Goal: Check status: Check status

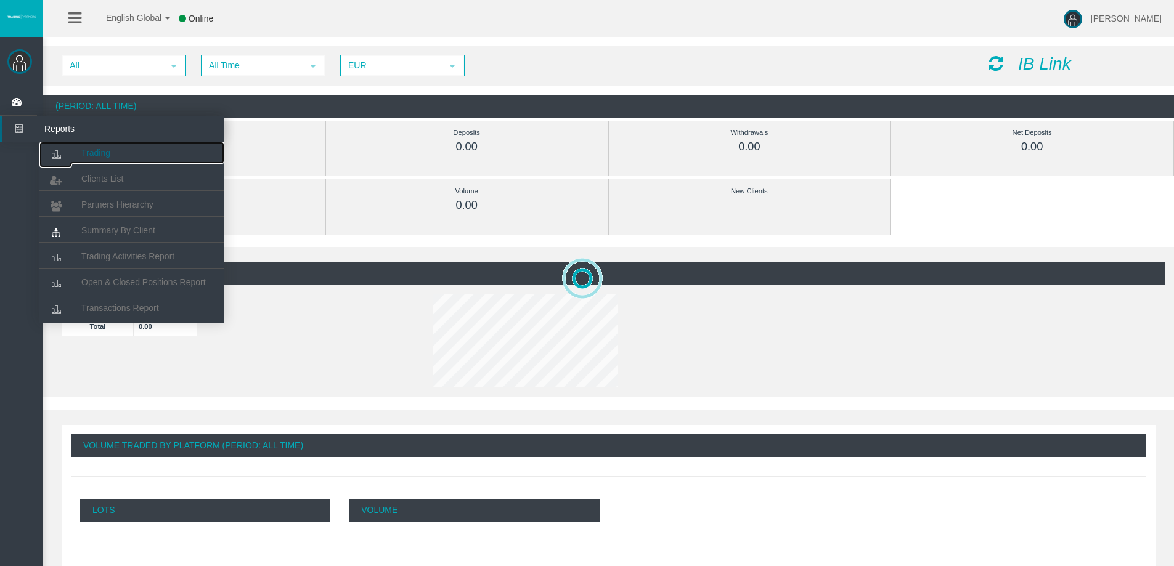
click at [92, 157] on span "Trading" at bounding box center [95, 153] width 29 height 10
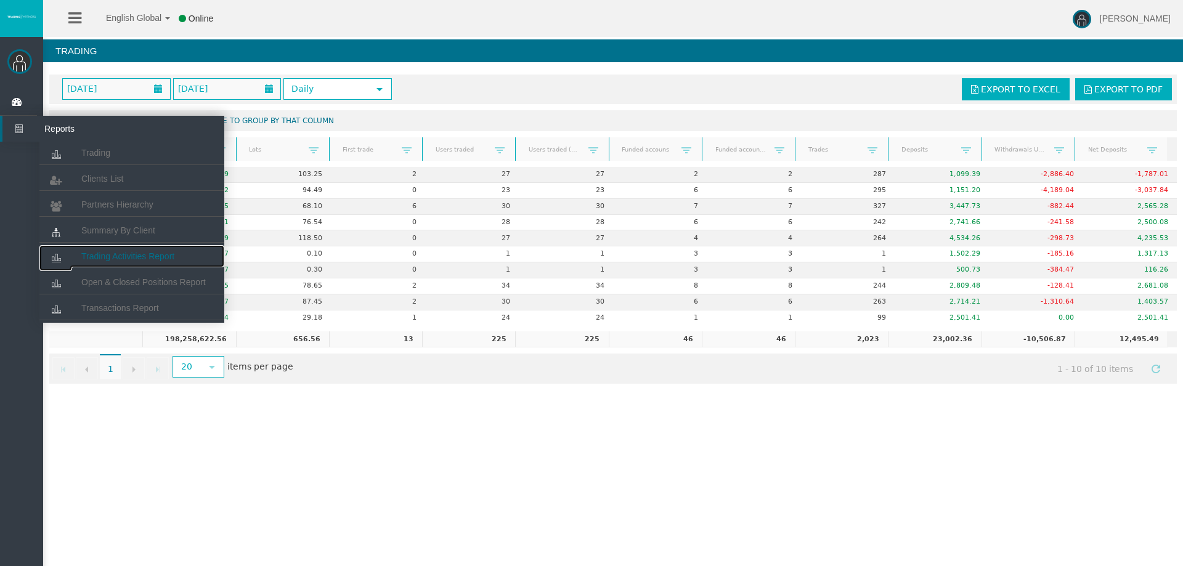
click at [172, 254] on span "Trading Activities Report" at bounding box center [127, 256] width 93 height 10
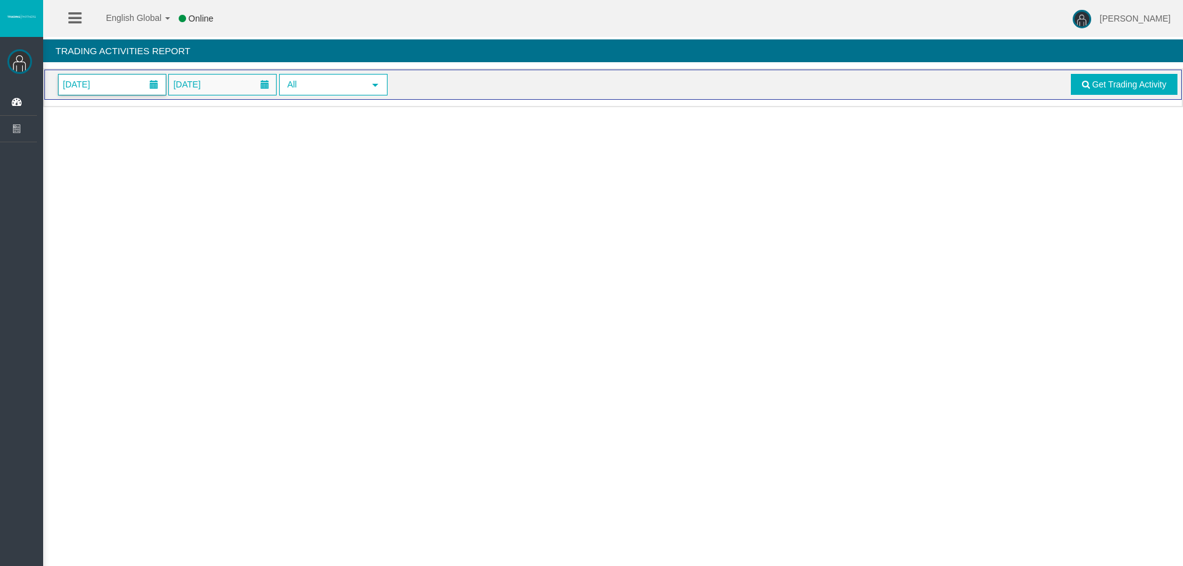
drag, startPoint x: 113, startPoint y: 83, endPoint x: 112, endPoint y: 92, distance: 9.9
click at [113, 83] on span "[DATE]" at bounding box center [112, 85] width 107 height 20
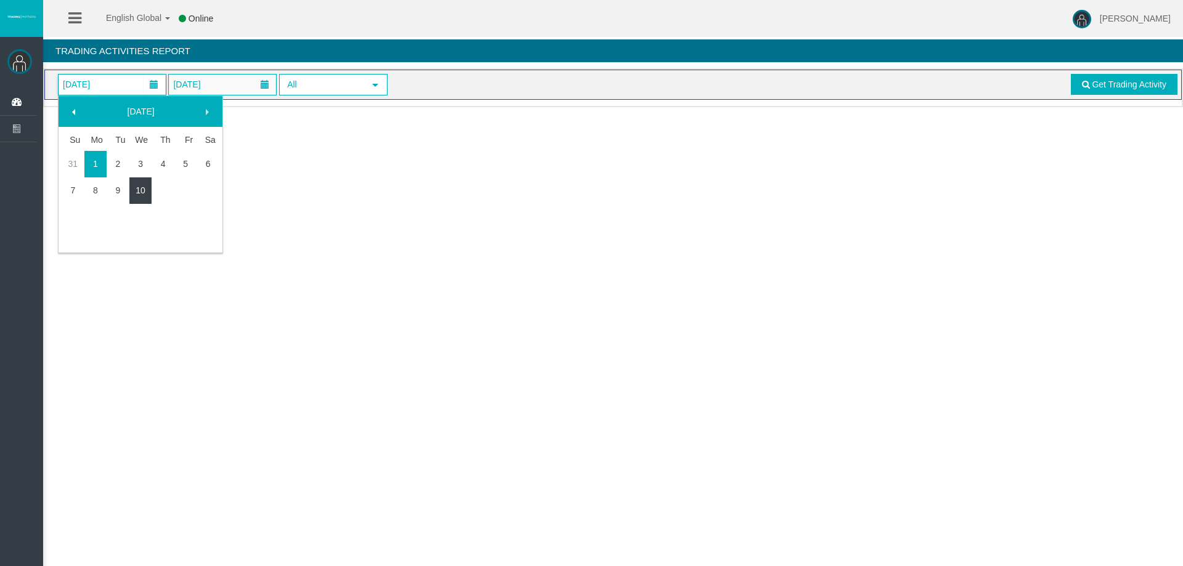
click at [146, 193] on link "10" at bounding box center [140, 190] width 23 height 22
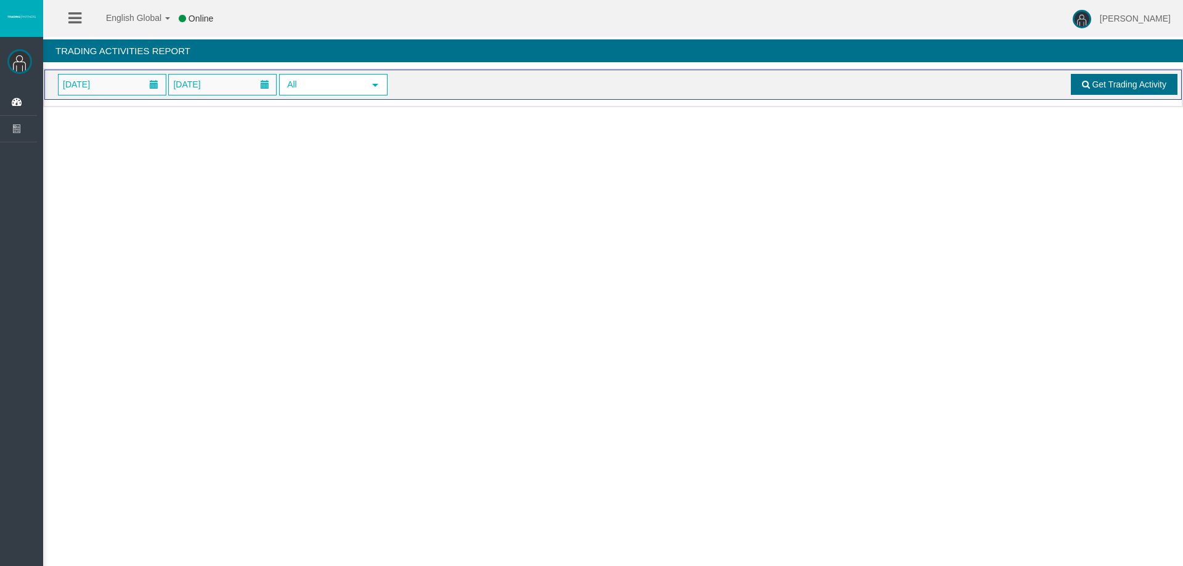
click at [1083, 87] on span at bounding box center [1086, 84] width 8 height 9
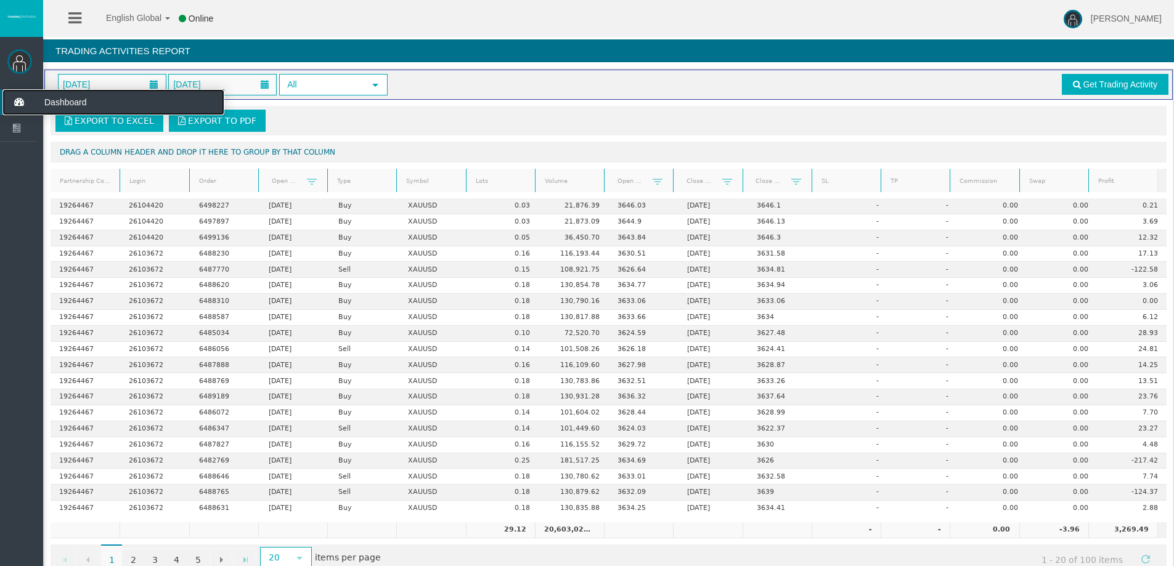
click at [22, 104] on icon at bounding box center [18, 102] width 33 height 26
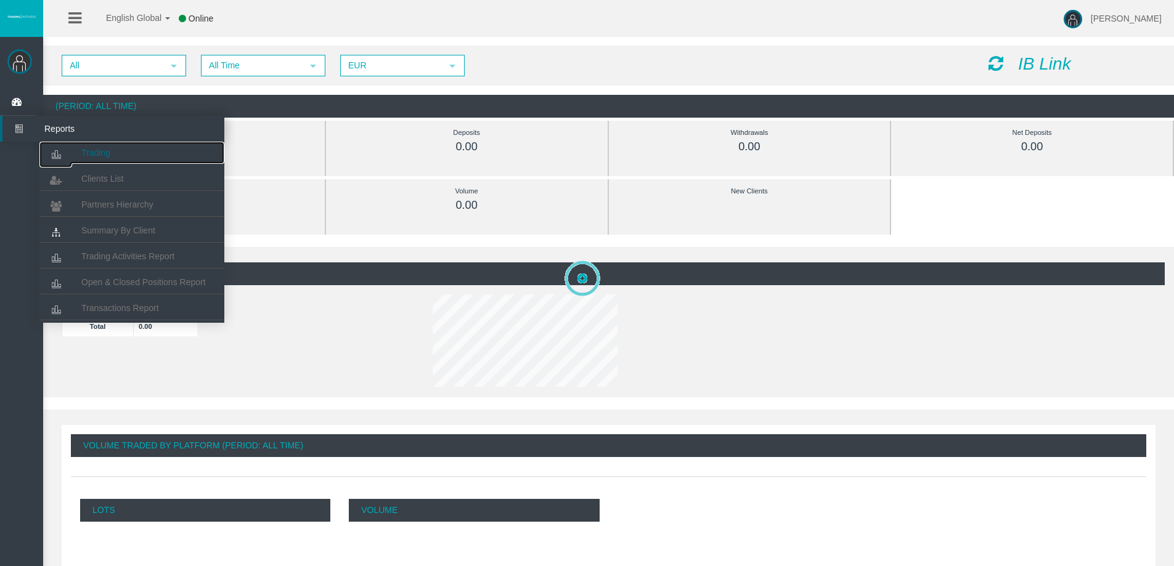
click at [93, 145] on link "Trading" at bounding box center [131, 153] width 185 height 22
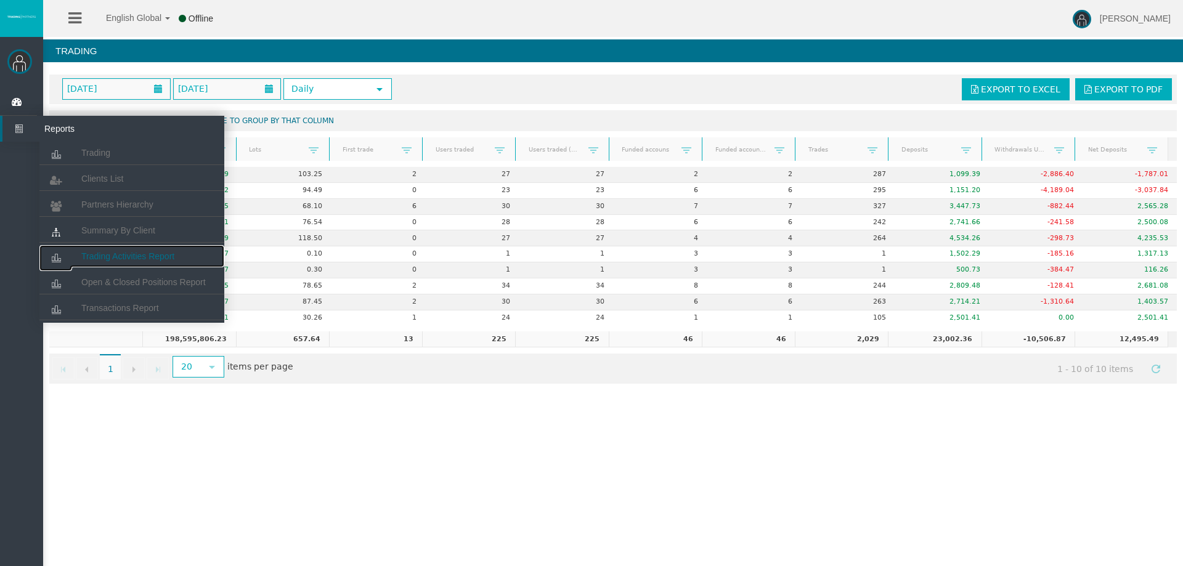
click at [100, 258] on span "Trading Activities Report" at bounding box center [127, 256] width 93 height 10
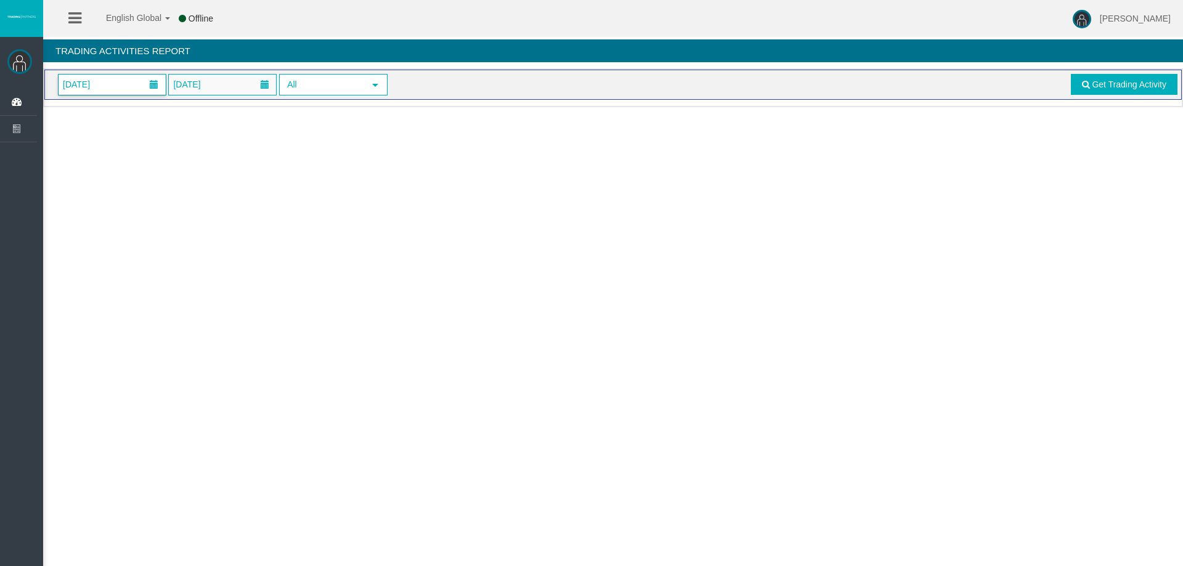
click at [121, 92] on span "[DATE]" at bounding box center [112, 85] width 107 height 20
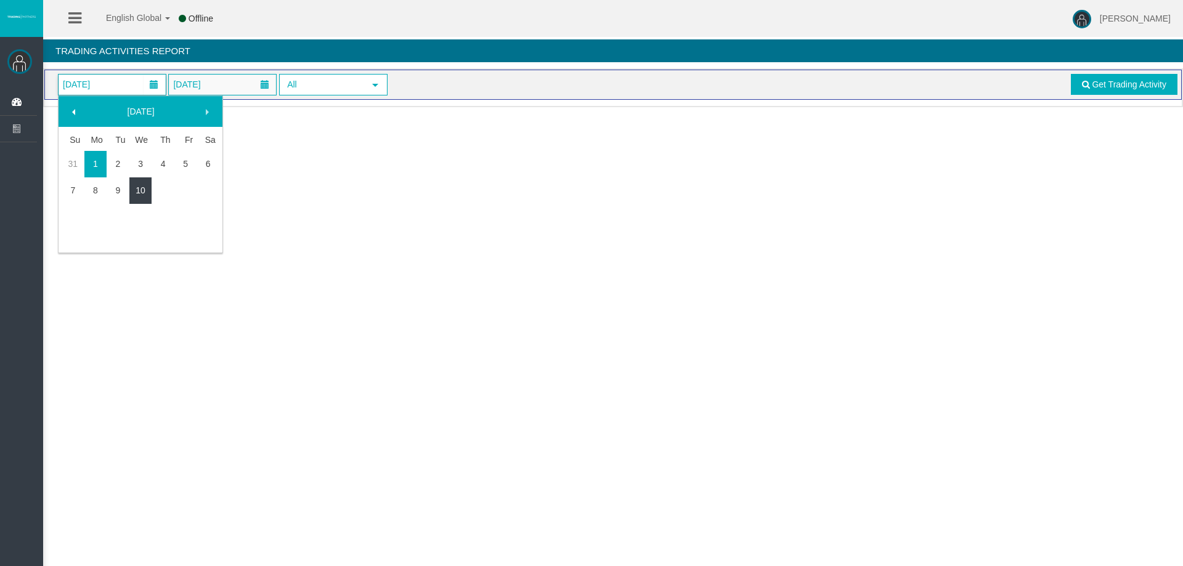
click at [137, 191] on link "10" at bounding box center [140, 190] width 23 height 22
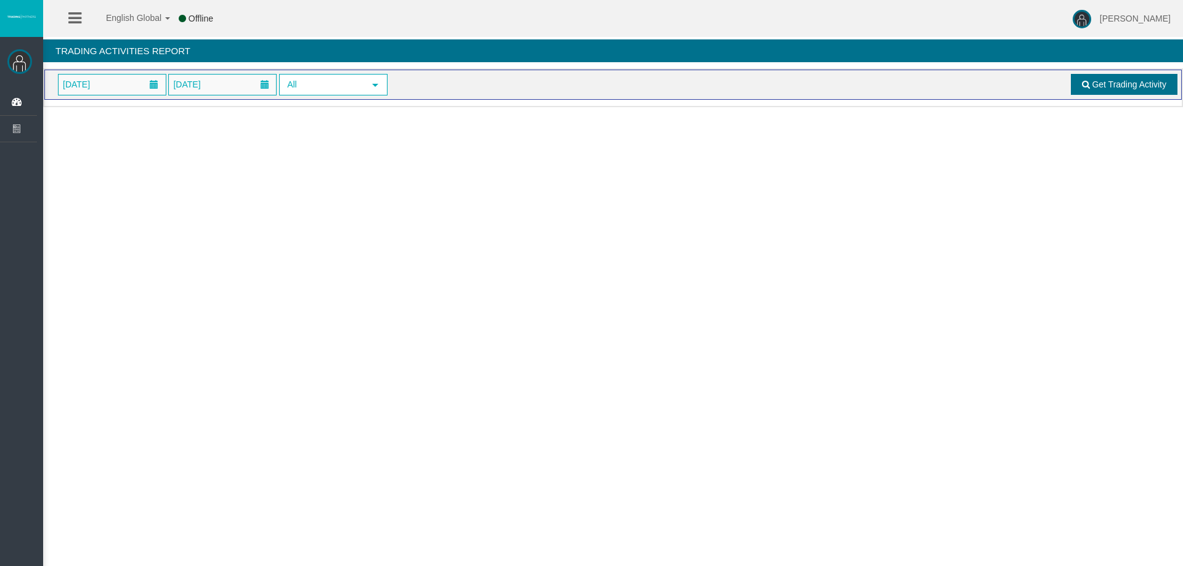
click at [1111, 88] on span "Get Trading Activity" at bounding box center [1129, 84] width 75 height 10
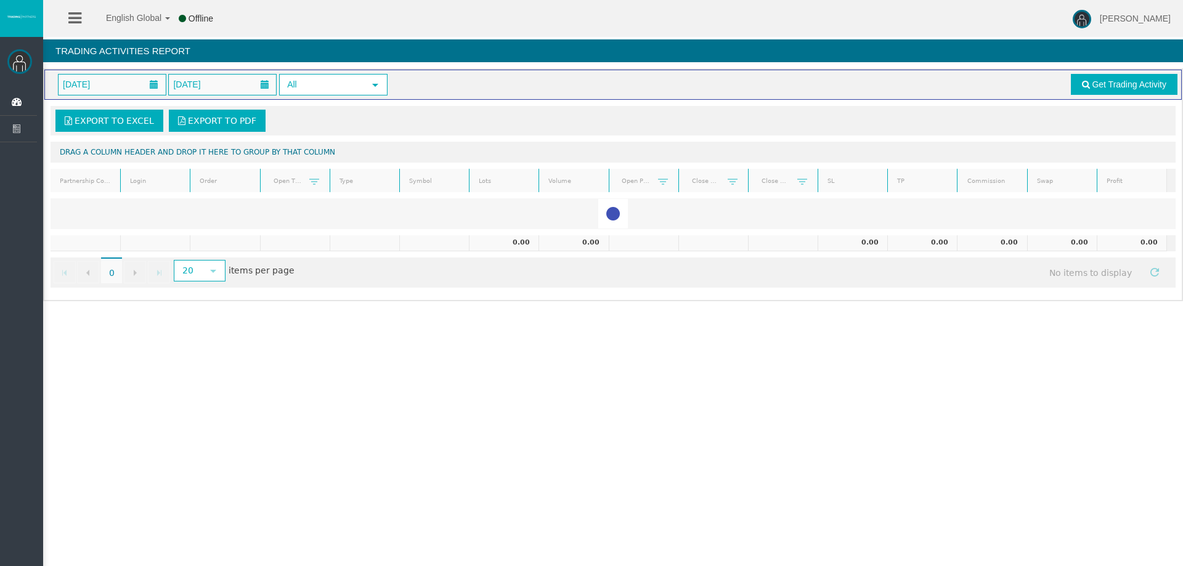
drag, startPoint x: 933, startPoint y: 419, endPoint x: 923, endPoint y: 420, distance: 9.9
click at [933, 419] on div "English Global 简体中文 English Global 日本語 한국어 Offline Rafael Pacheco Montes Help L…" at bounding box center [591, 283] width 1183 height 566
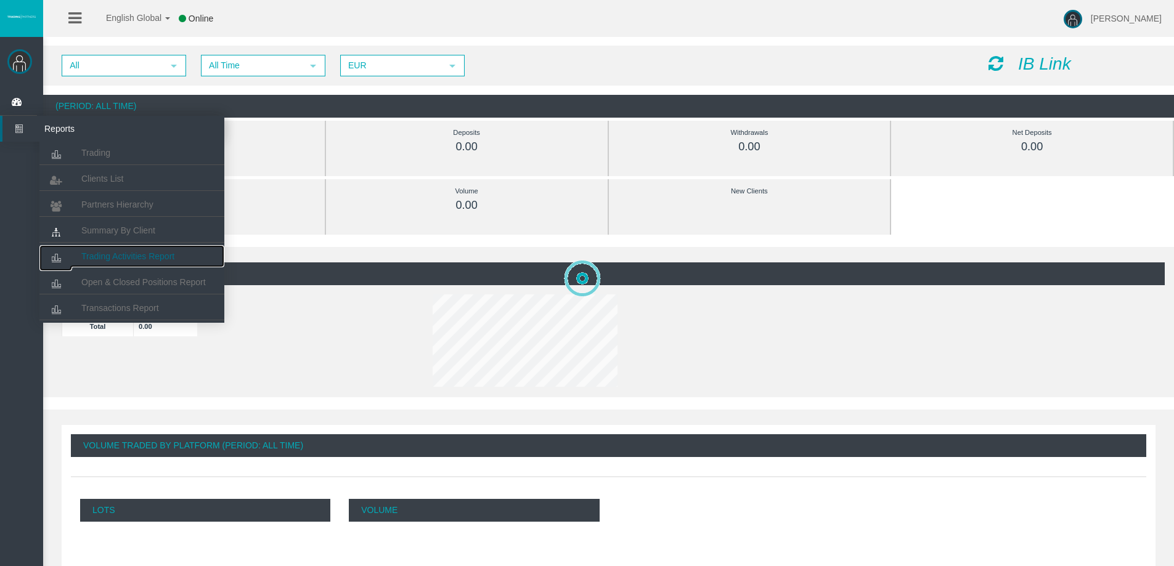
click at [140, 248] on link "Trading Activities Report" at bounding box center [131, 256] width 185 height 22
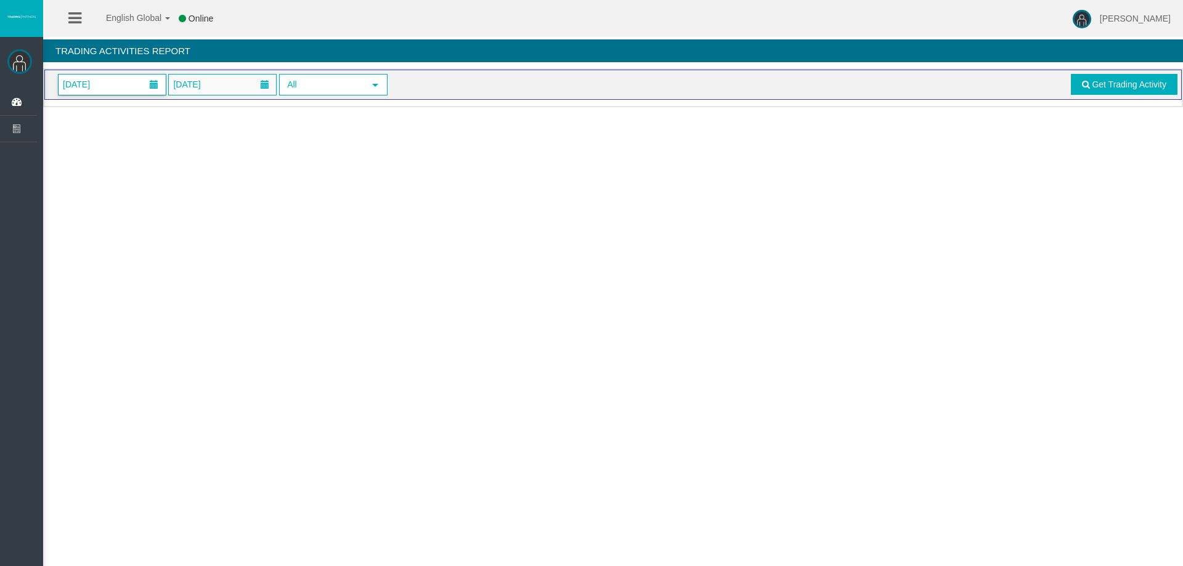
click at [128, 86] on span "[DATE]" at bounding box center [112, 85] width 107 height 20
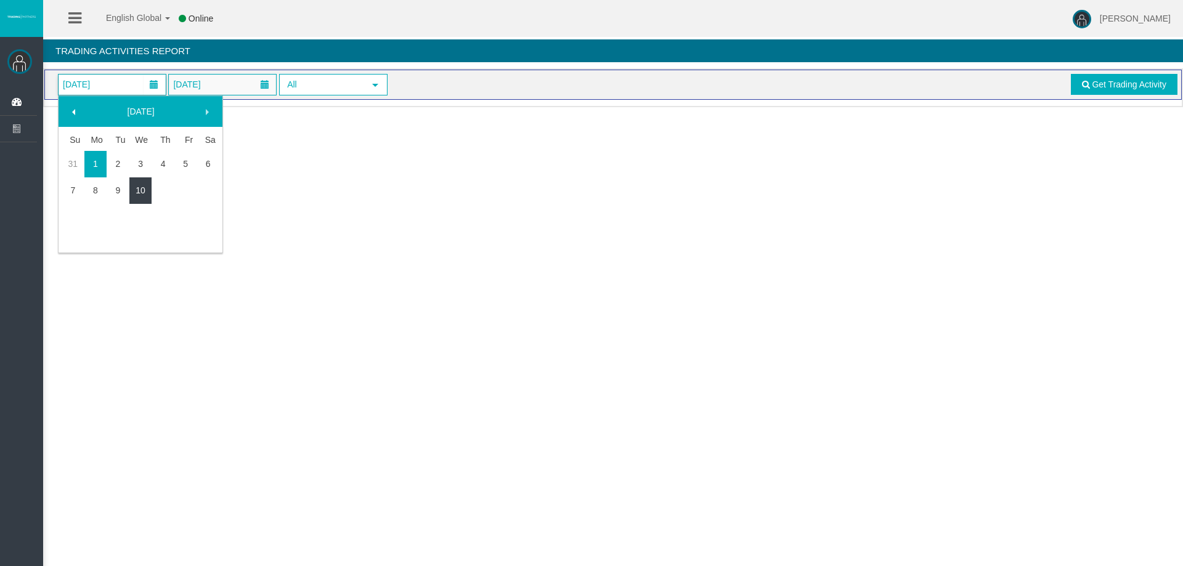
click at [137, 187] on link "10" at bounding box center [140, 190] width 23 height 22
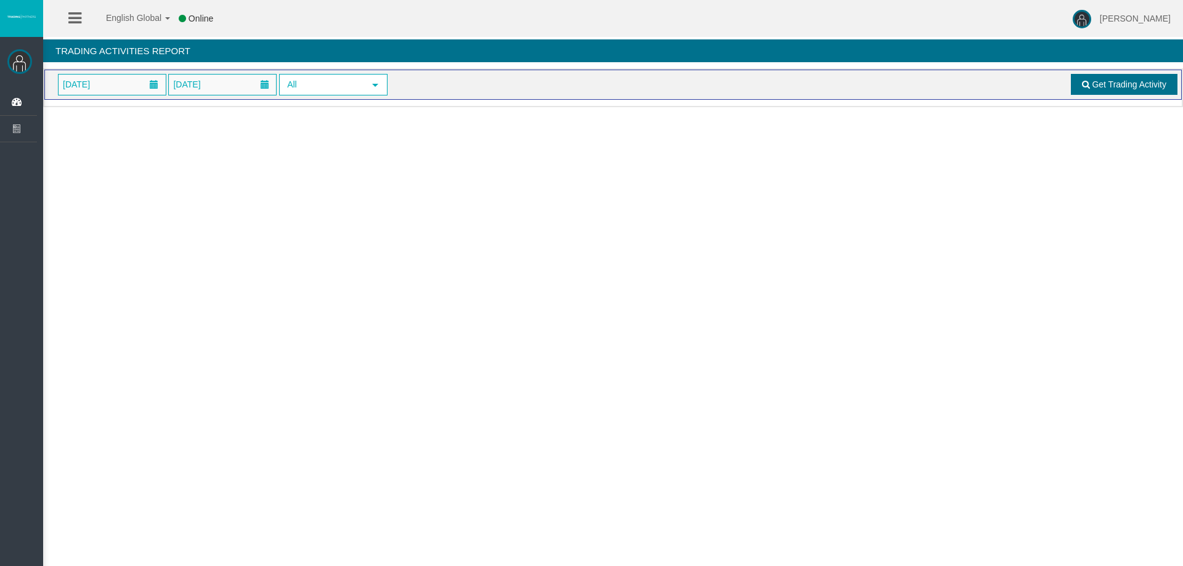
click at [1078, 85] on link "Get Trading Activity" at bounding box center [1124, 84] width 107 height 21
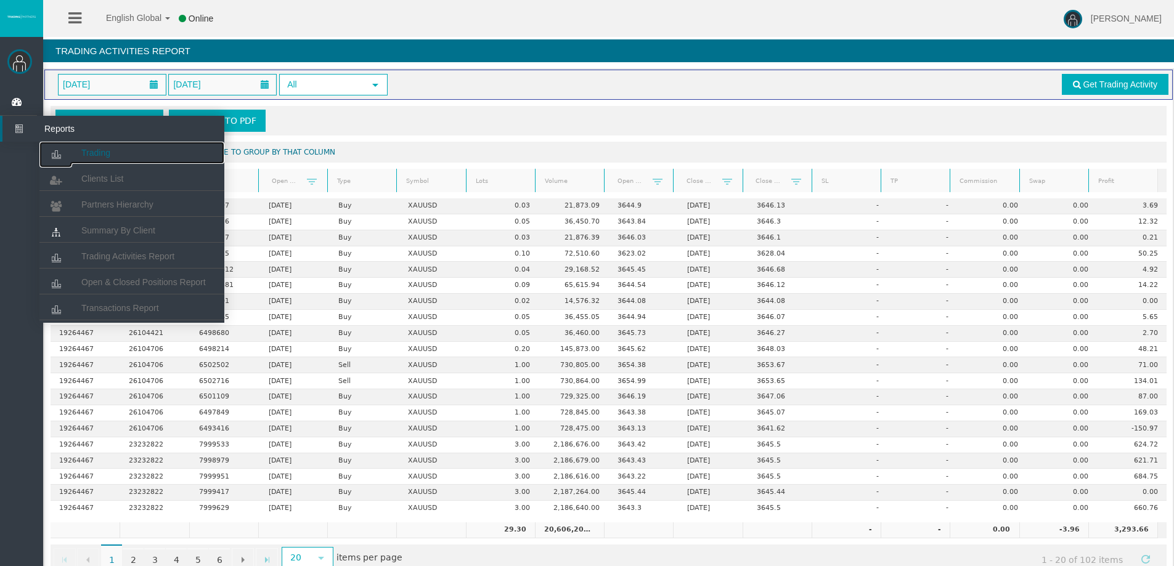
click at [75, 148] on link "Trading" at bounding box center [131, 153] width 185 height 22
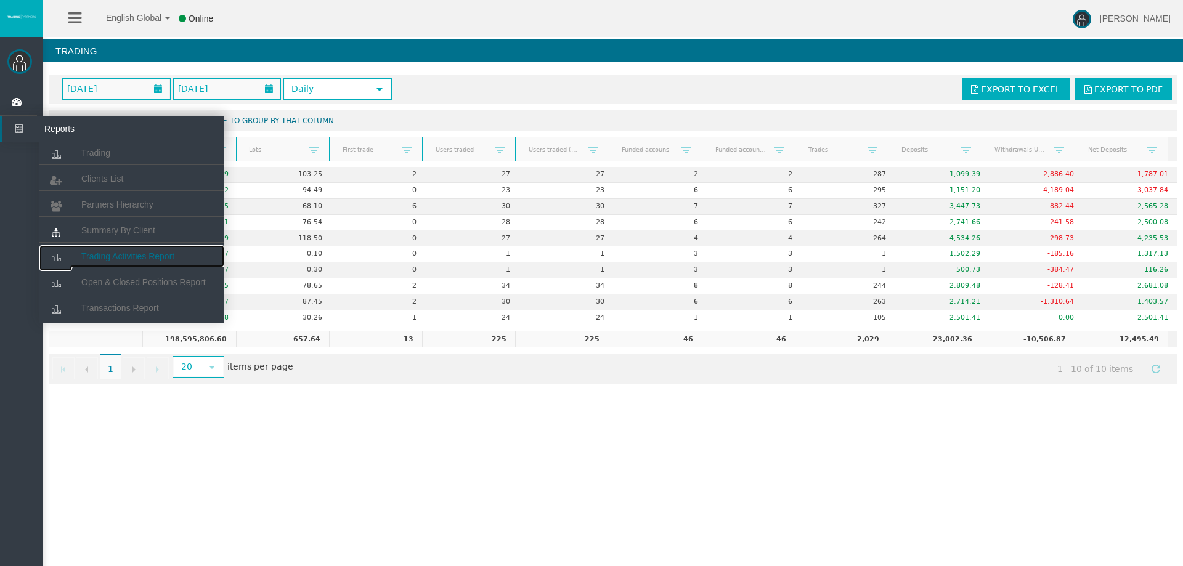
click at [131, 250] on link "Trading Activities Report" at bounding box center [131, 256] width 185 height 22
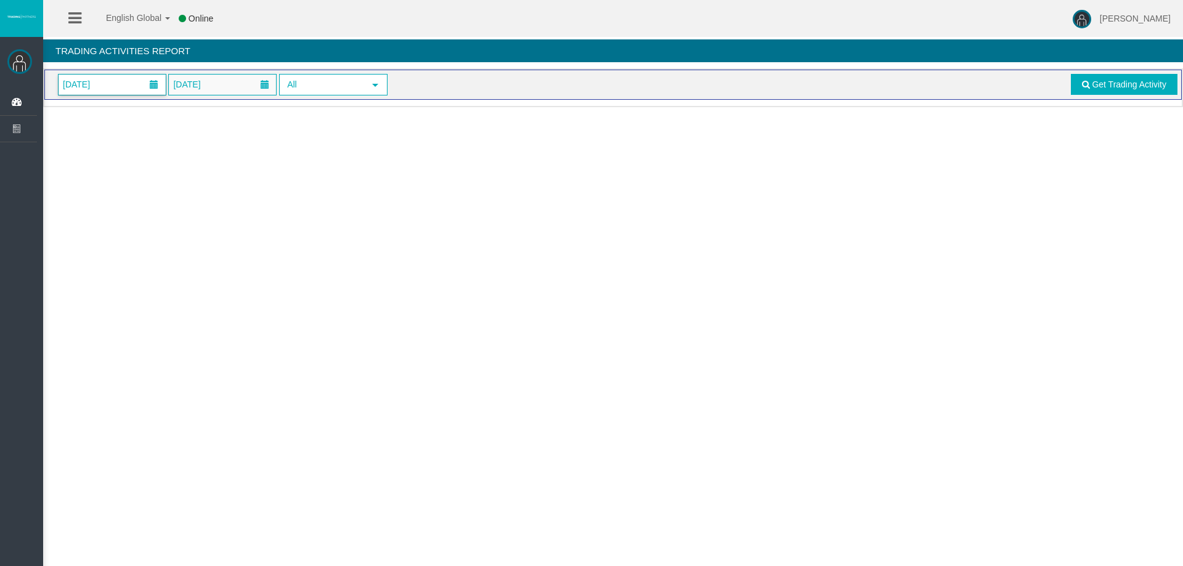
click at [120, 83] on span "[DATE]" at bounding box center [112, 85] width 107 height 20
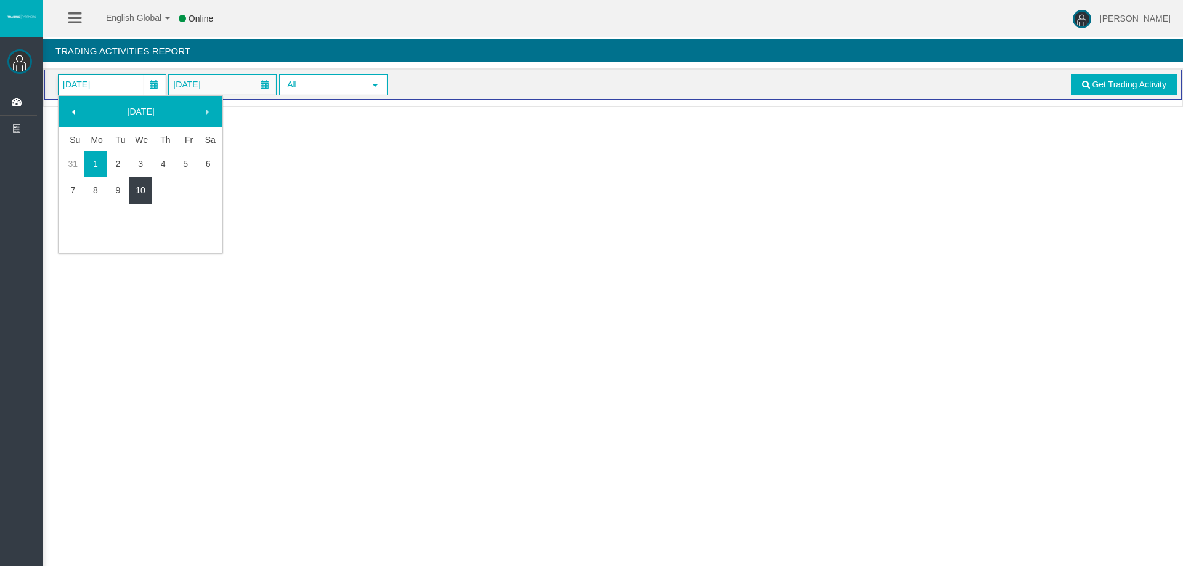
click at [142, 190] on link "10" at bounding box center [140, 190] width 23 height 22
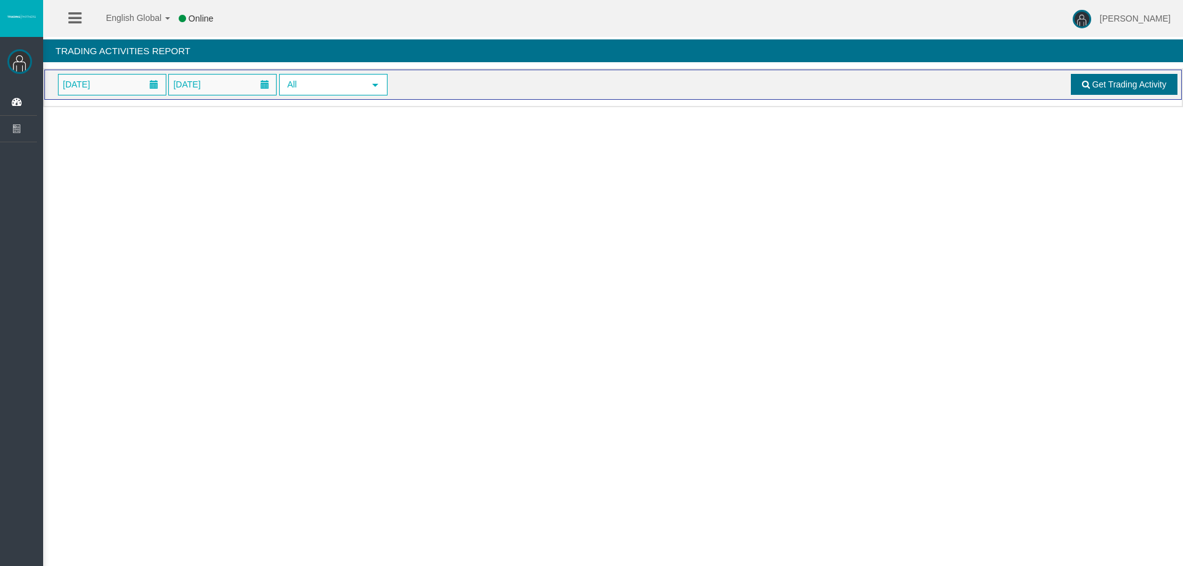
click at [1129, 81] on span "Get Trading Activity" at bounding box center [1129, 84] width 75 height 10
